Goal: Information Seeking & Learning: Learn about a topic

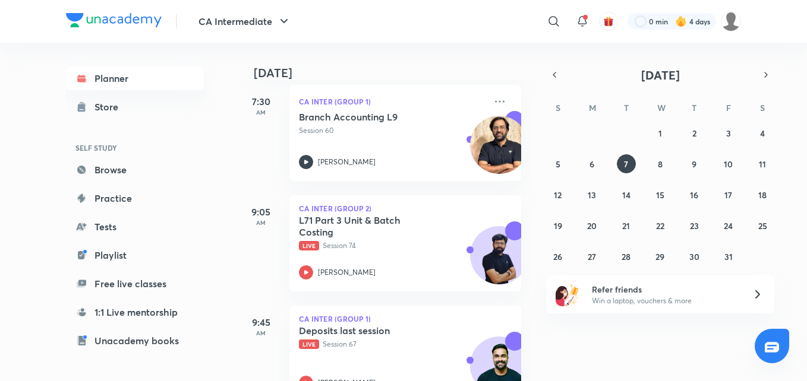
scroll to position [190, 0]
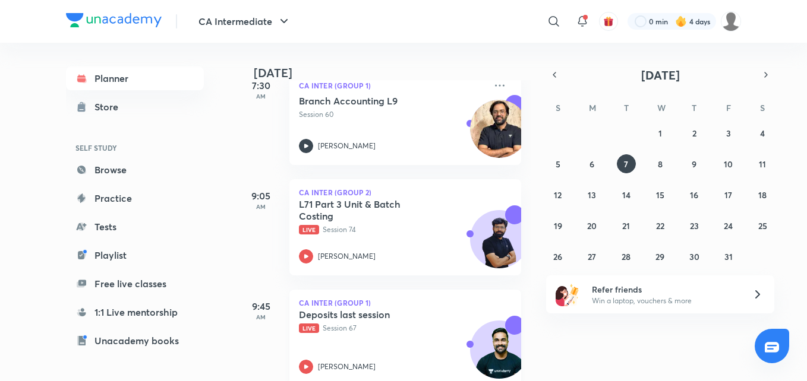
click at [305, 368] on icon at bounding box center [306, 367] width 4 height 4
click at [306, 365] on icon at bounding box center [306, 367] width 14 height 14
click at [308, 364] on icon at bounding box center [306, 367] width 14 height 14
